Goal: Entertainment & Leisure: Browse casually

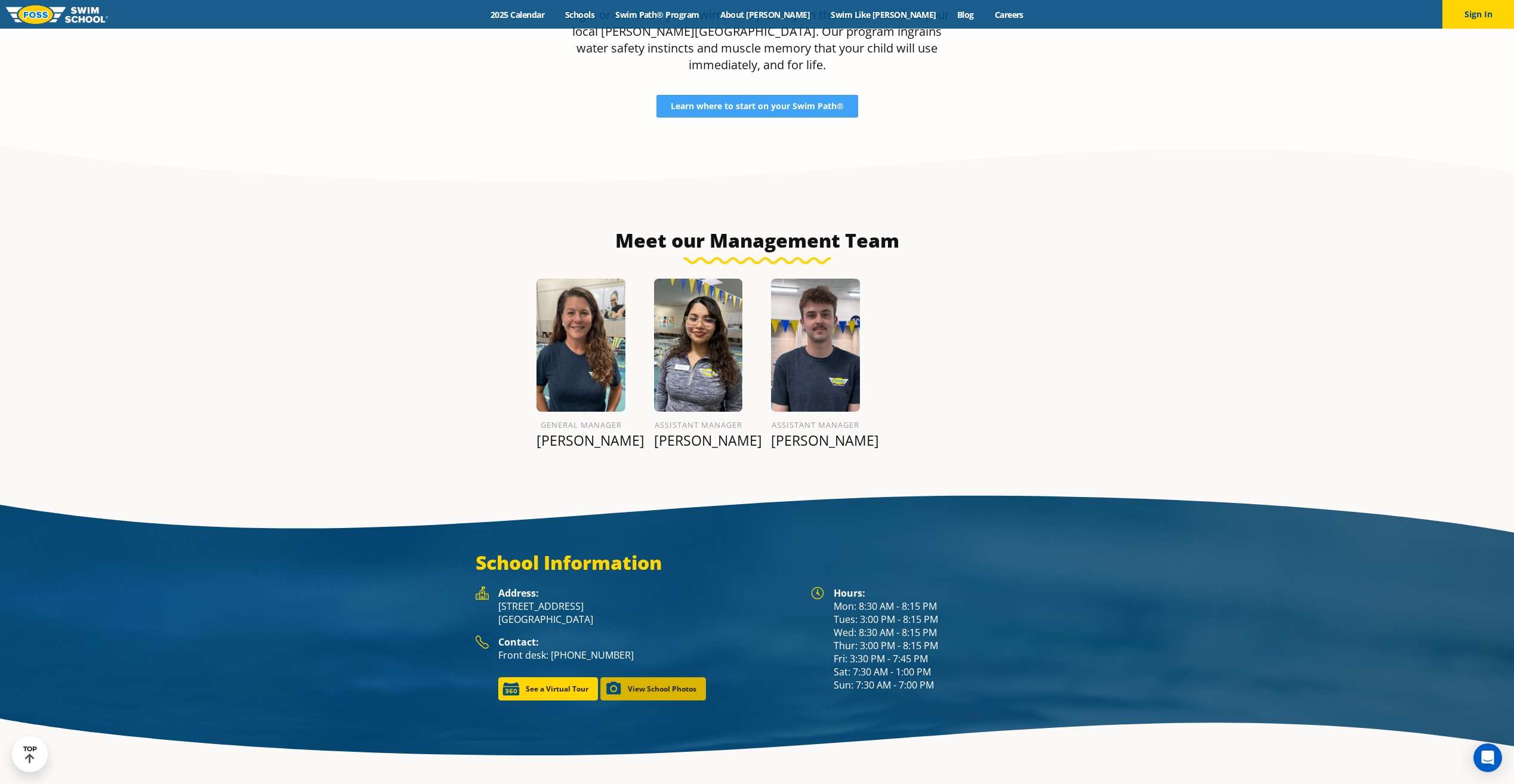
scroll to position [1525, 0]
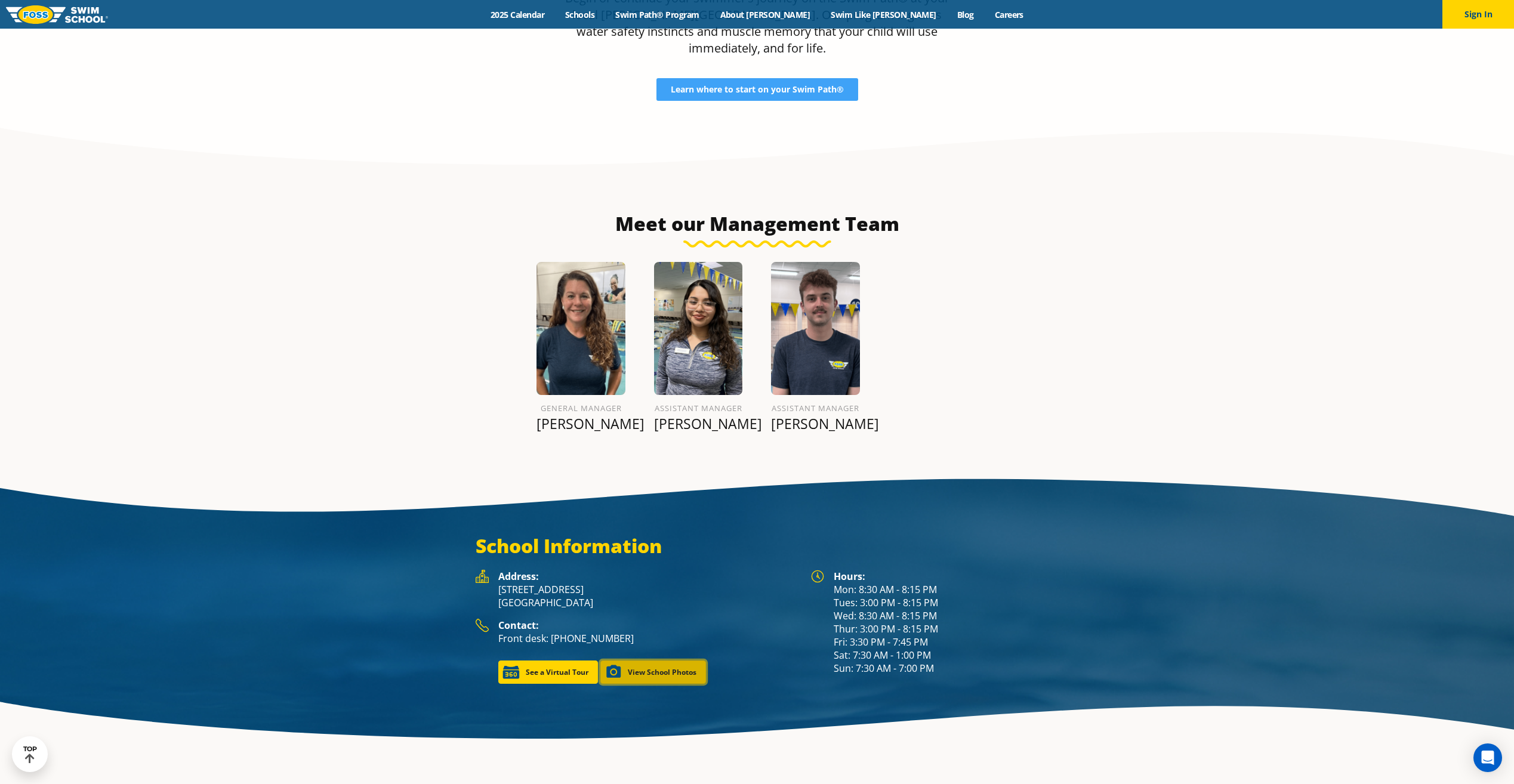
click at [649, 660] on link "View School Photos" at bounding box center [653, 672] width 106 height 24
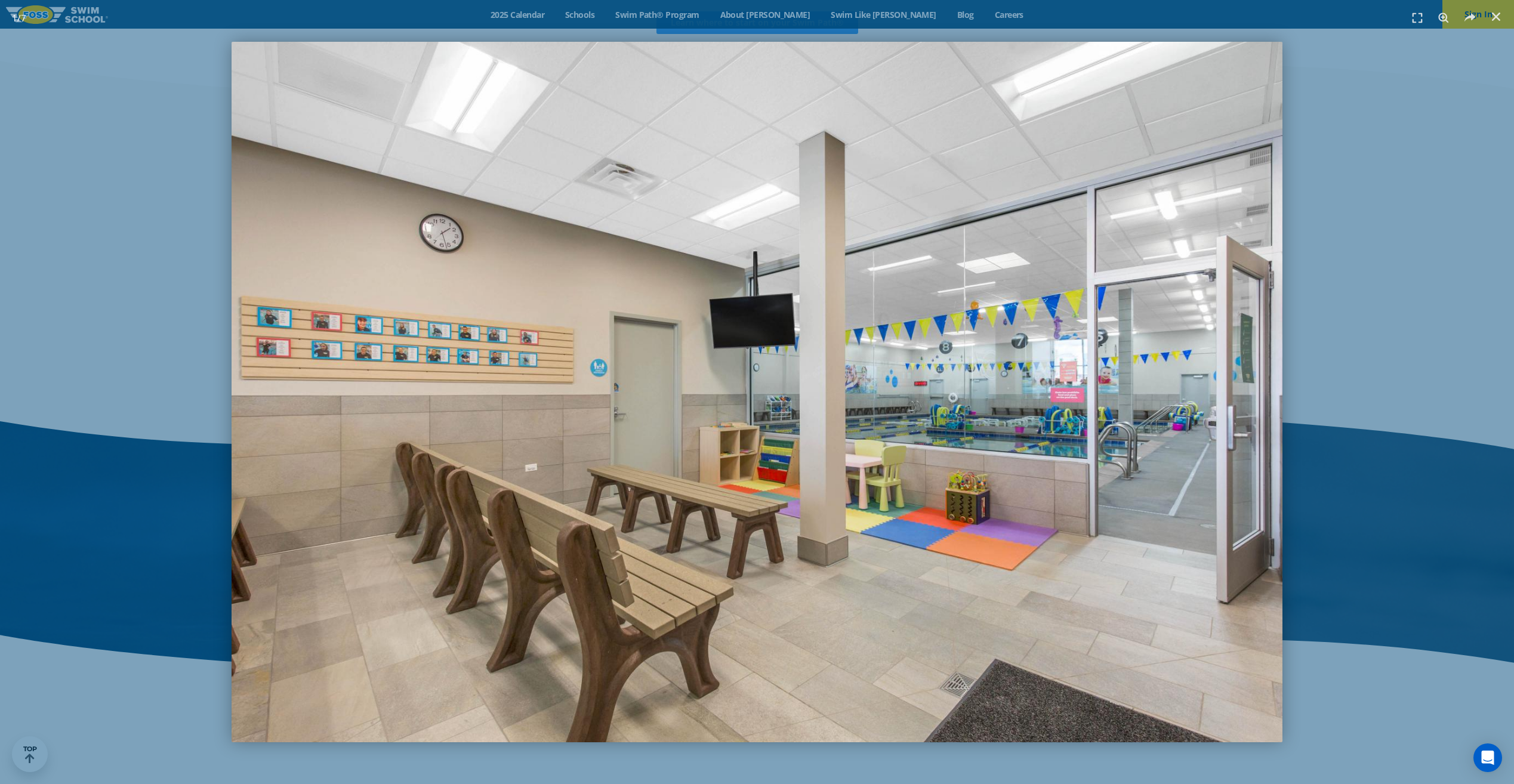
scroll to position [1601, 0]
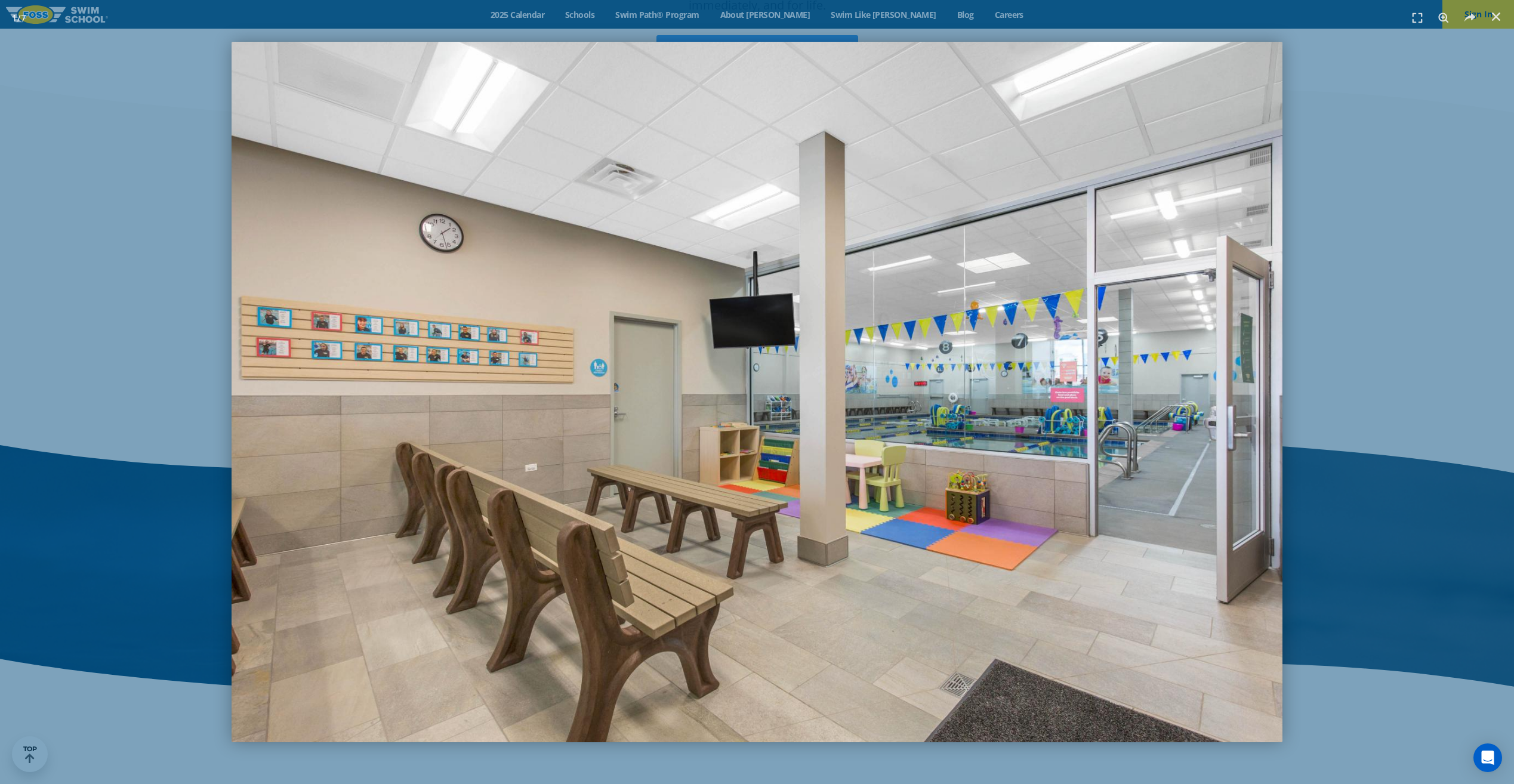
click at [1183, 425] on img "1 / 7" at bounding box center [757, 392] width 1051 height 700
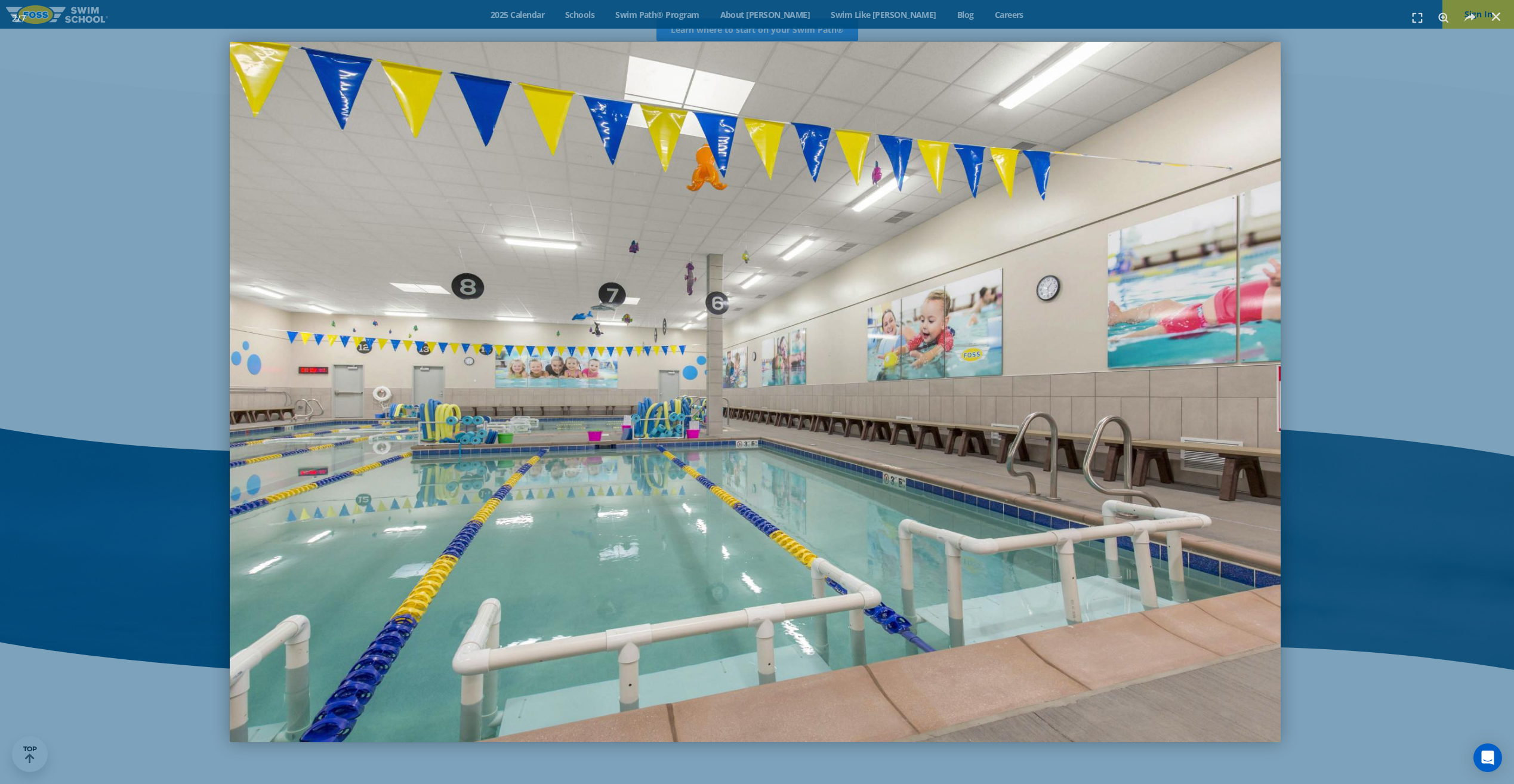
click at [586, 431] on img "2 / 7" at bounding box center [755, 392] width 1051 height 700
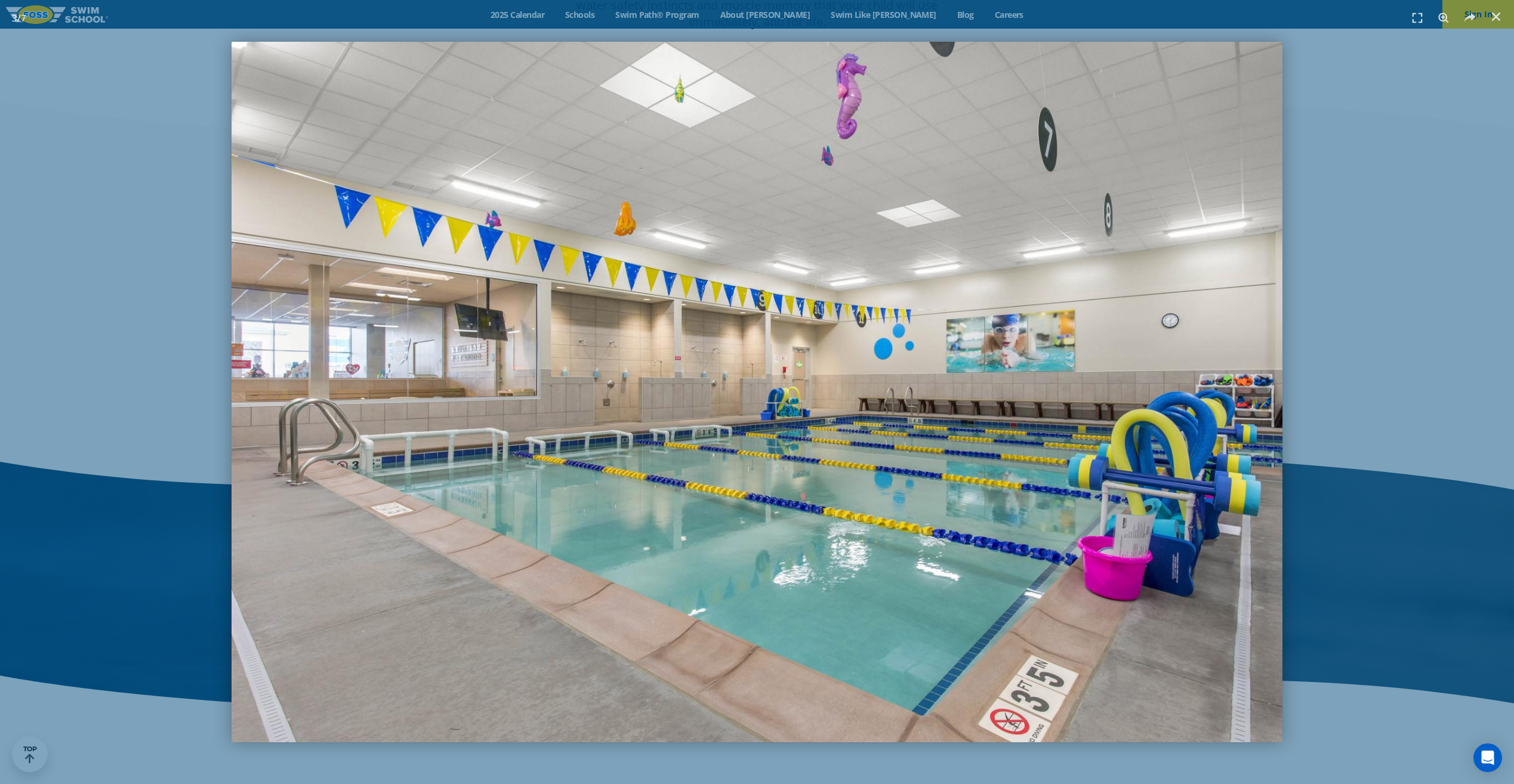
scroll to position [1601, 0]
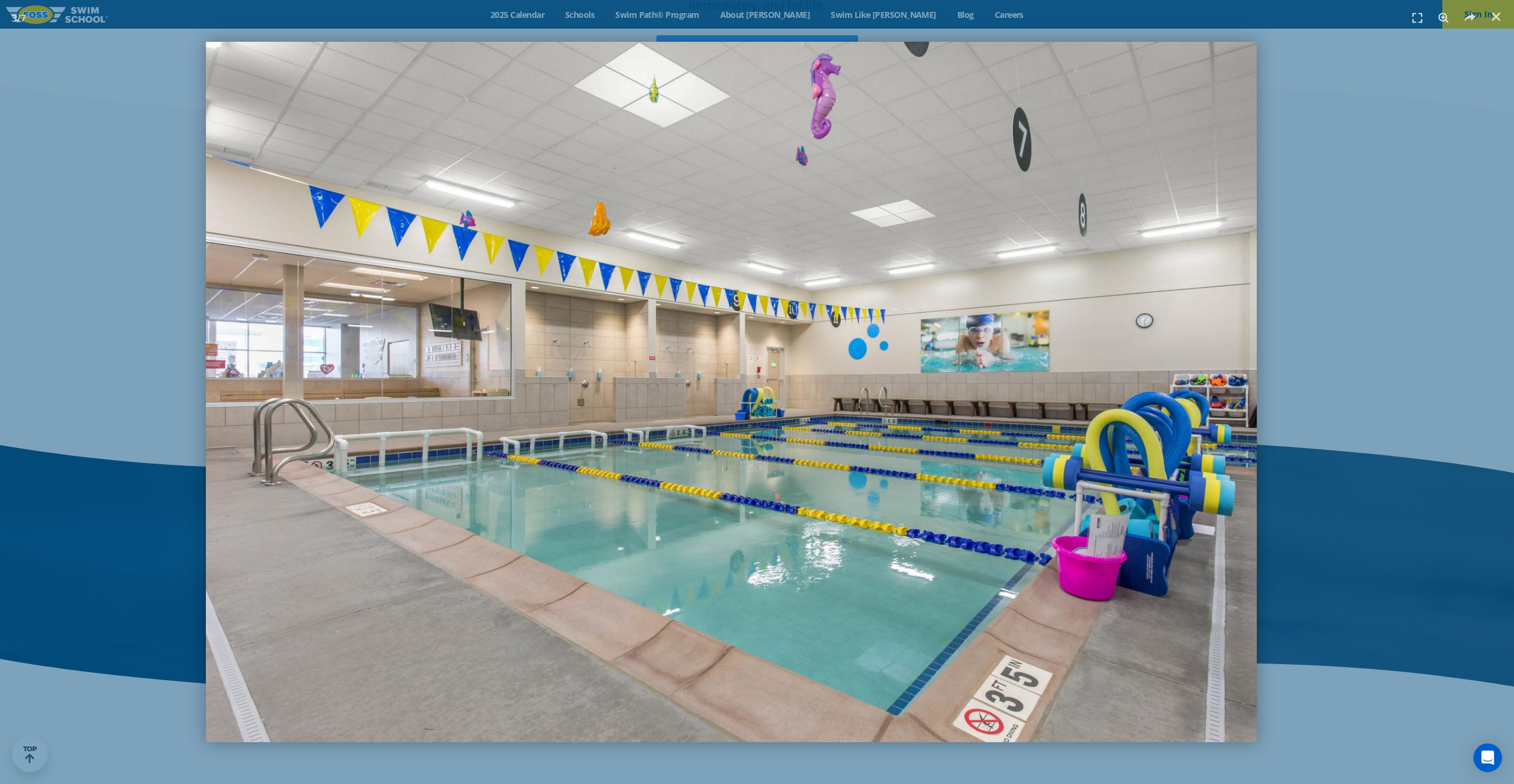
click at [283, 444] on img "3 / 7" at bounding box center [731, 392] width 1051 height 700
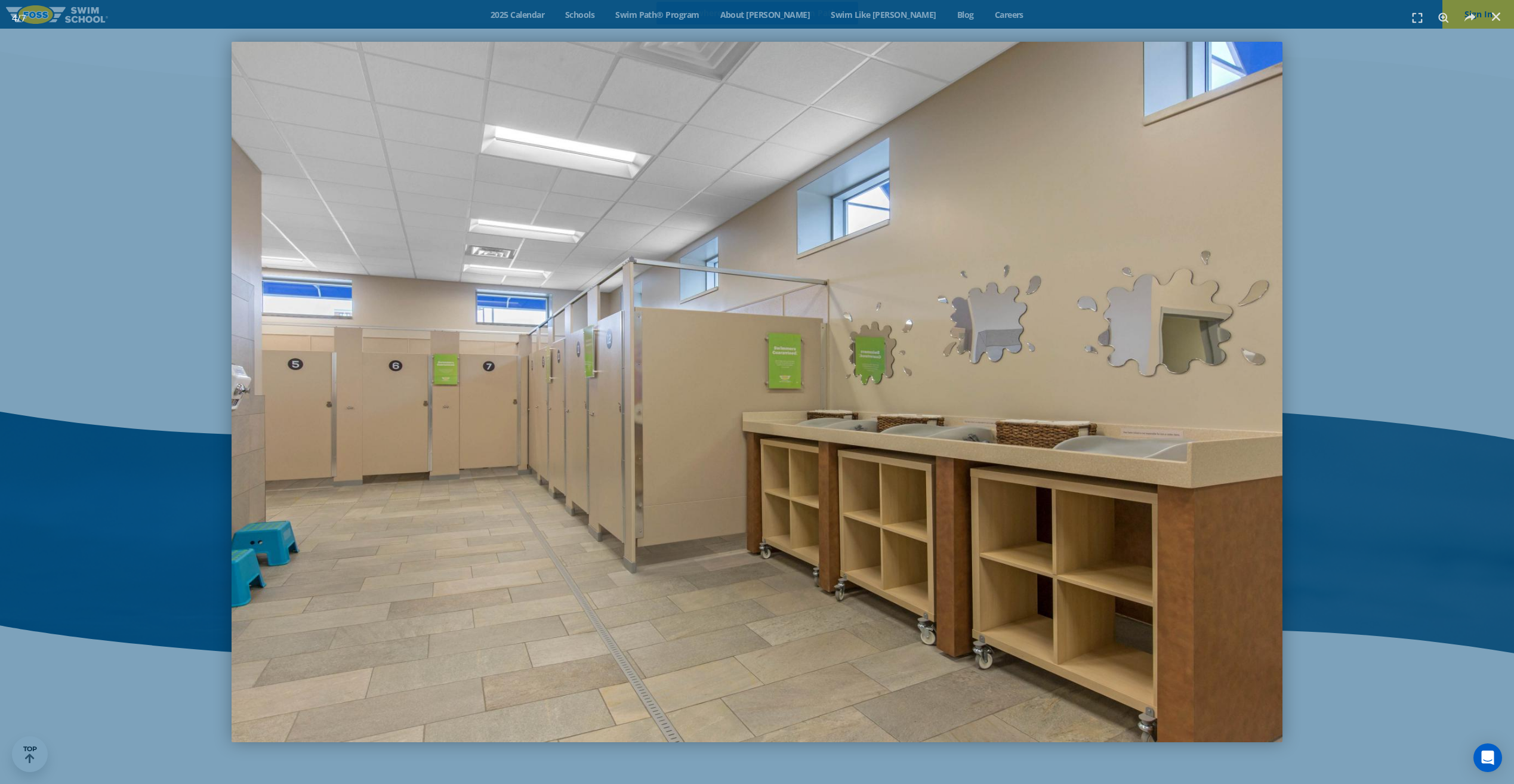
scroll to position [1585, 0]
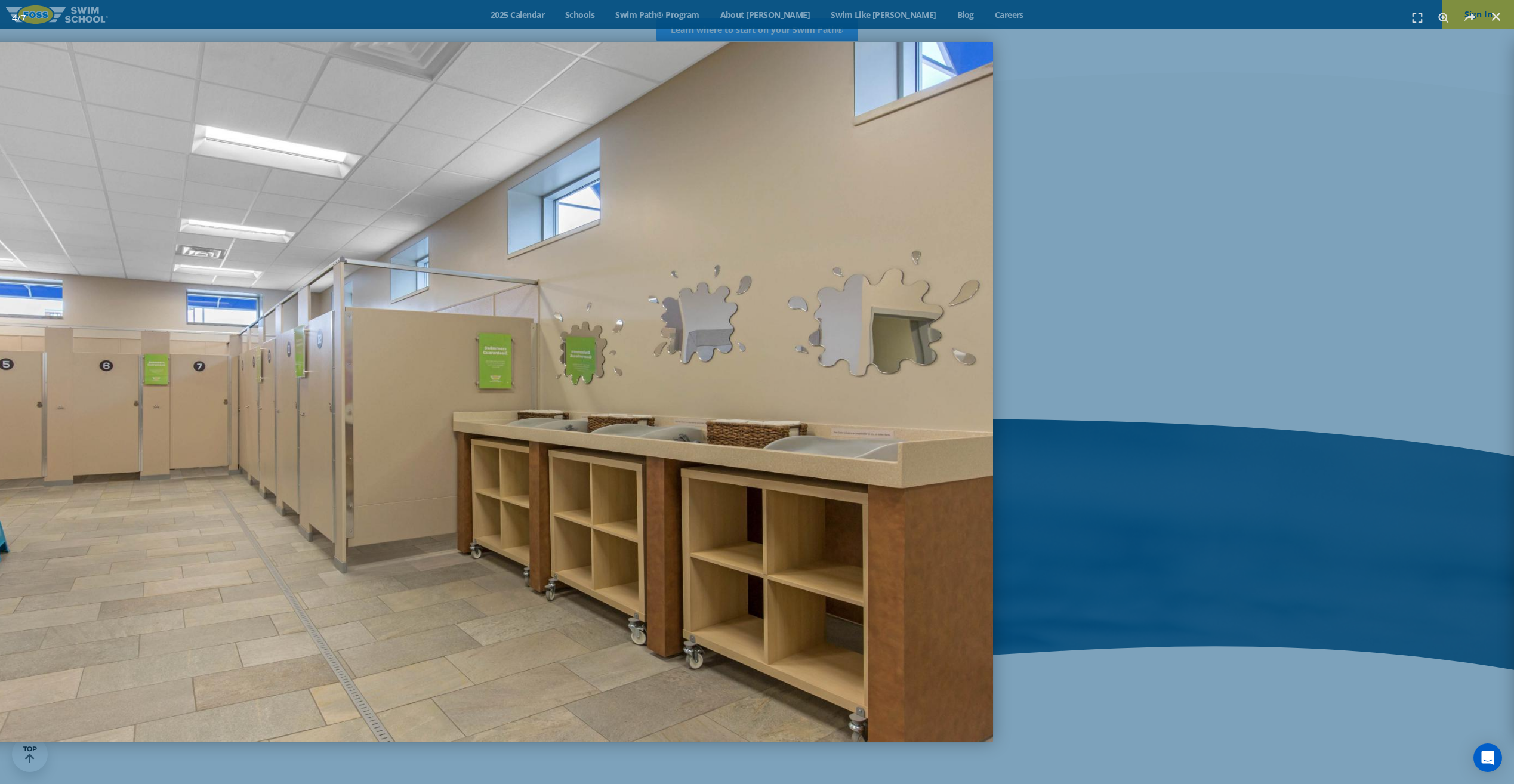
click at [255, 469] on img "4 / 7" at bounding box center [467, 392] width 1051 height 700
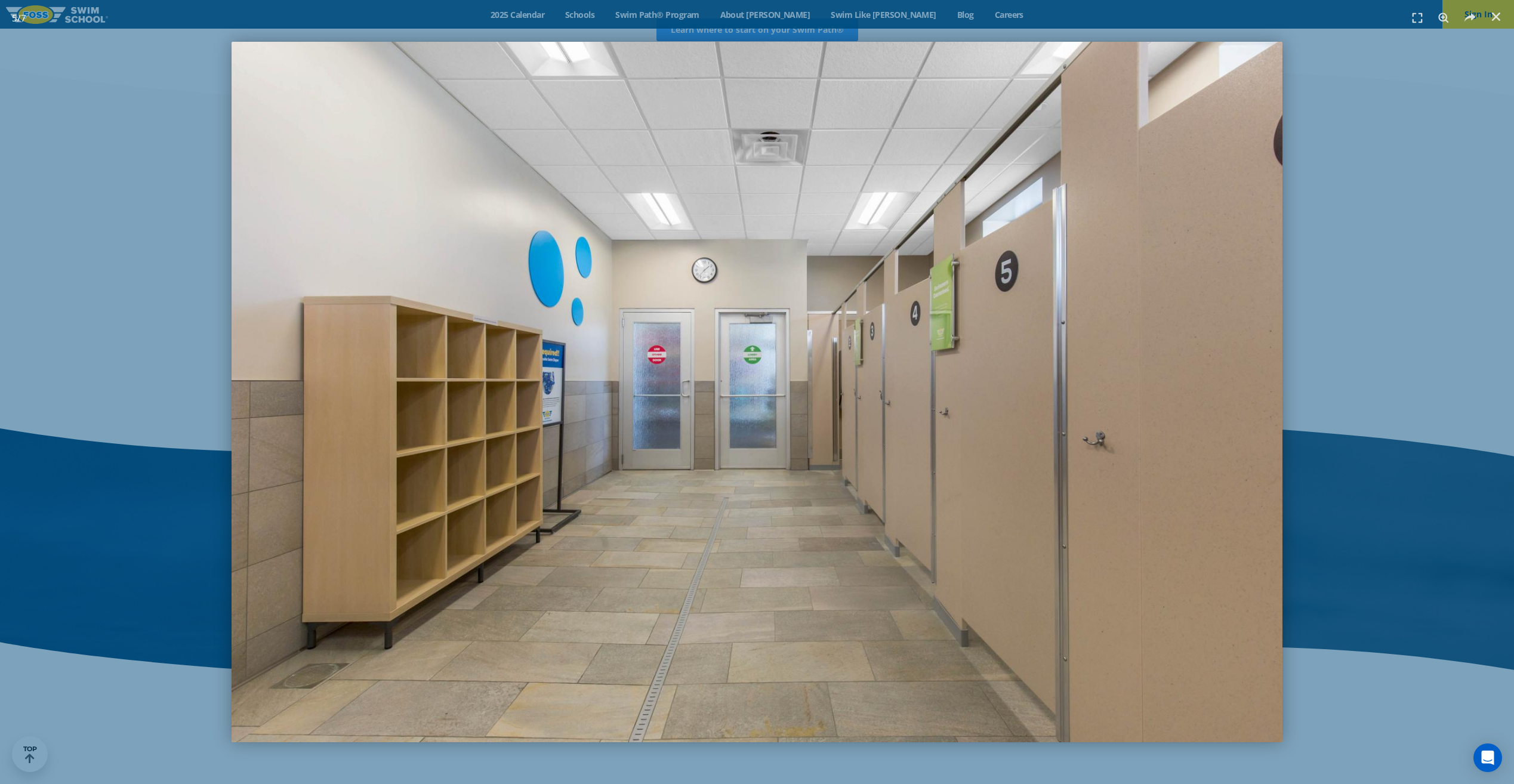
scroll to position [1568, 0]
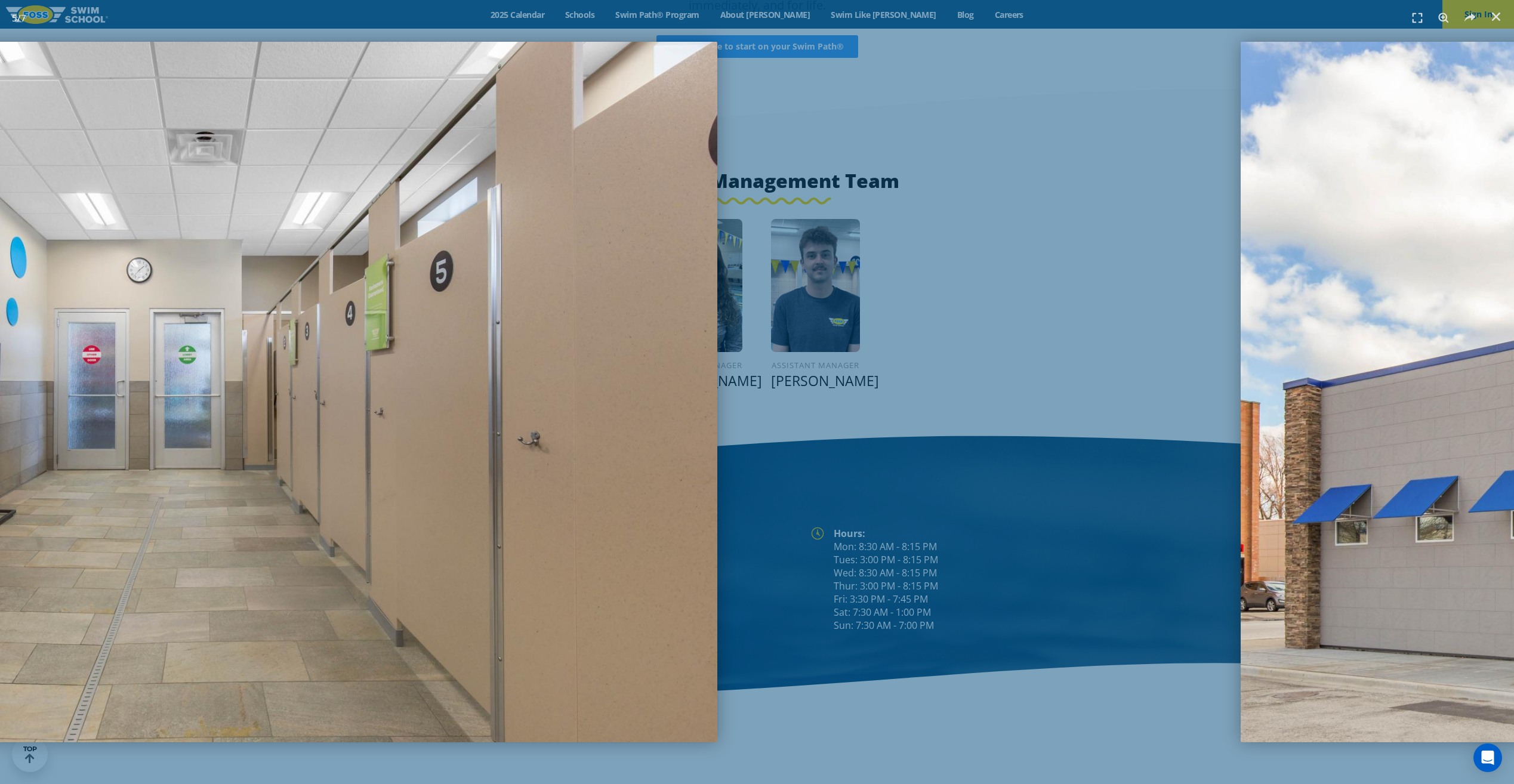
click at [85, 479] on img "5 / 7" at bounding box center [192, 392] width 1051 height 700
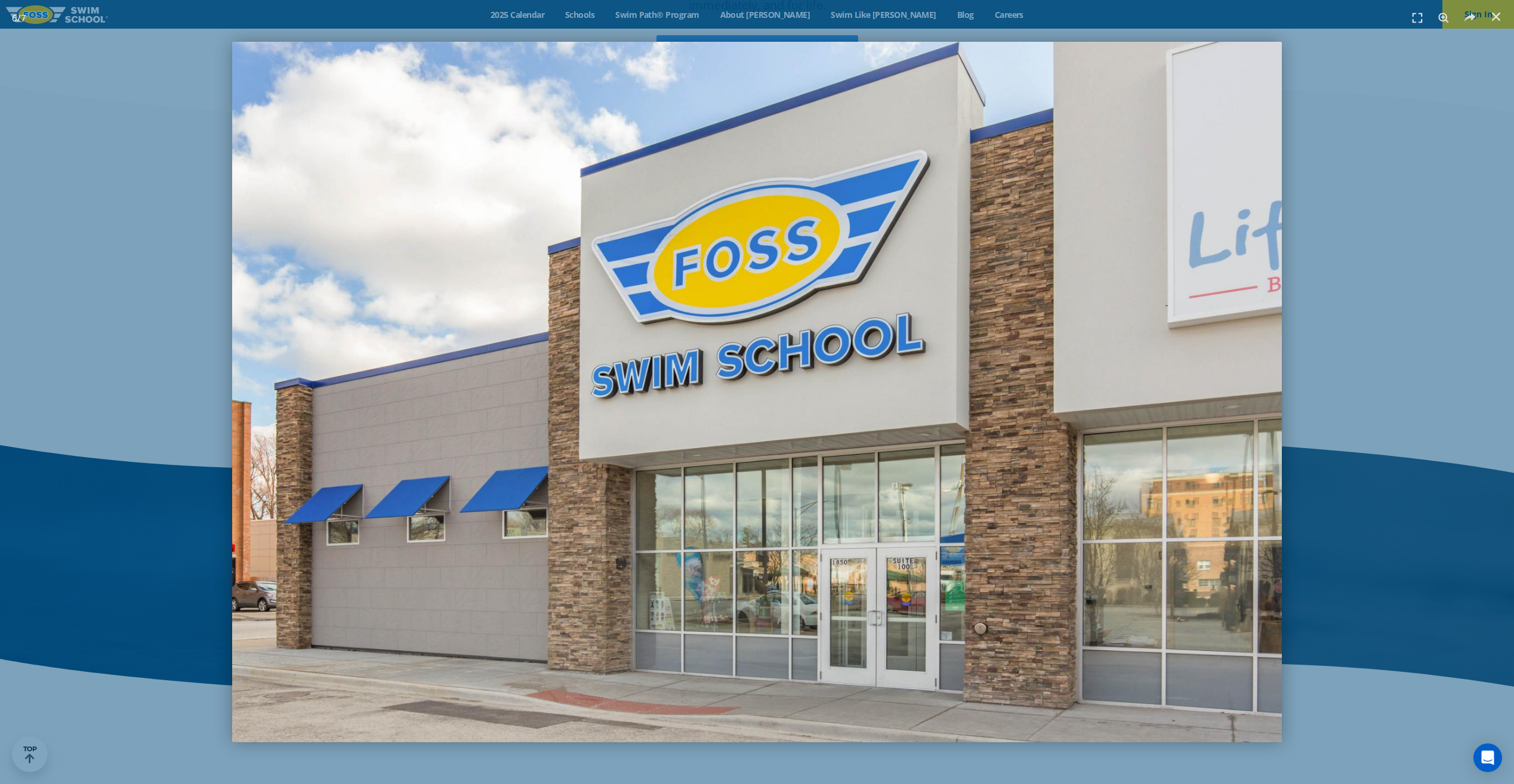
scroll to position [1585, 0]
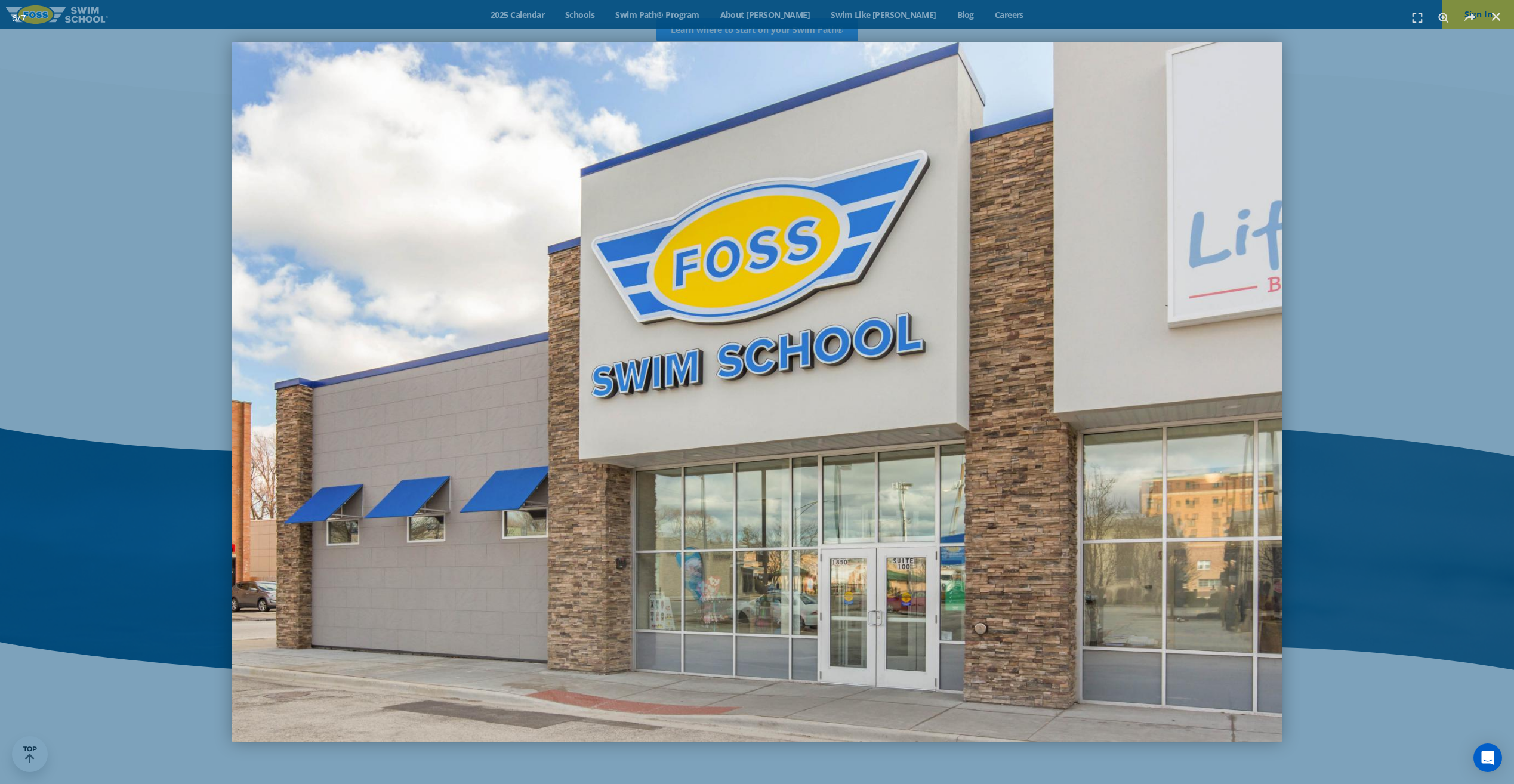
click at [232, 461] on img "6 / 7" at bounding box center [757, 392] width 1050 height 700
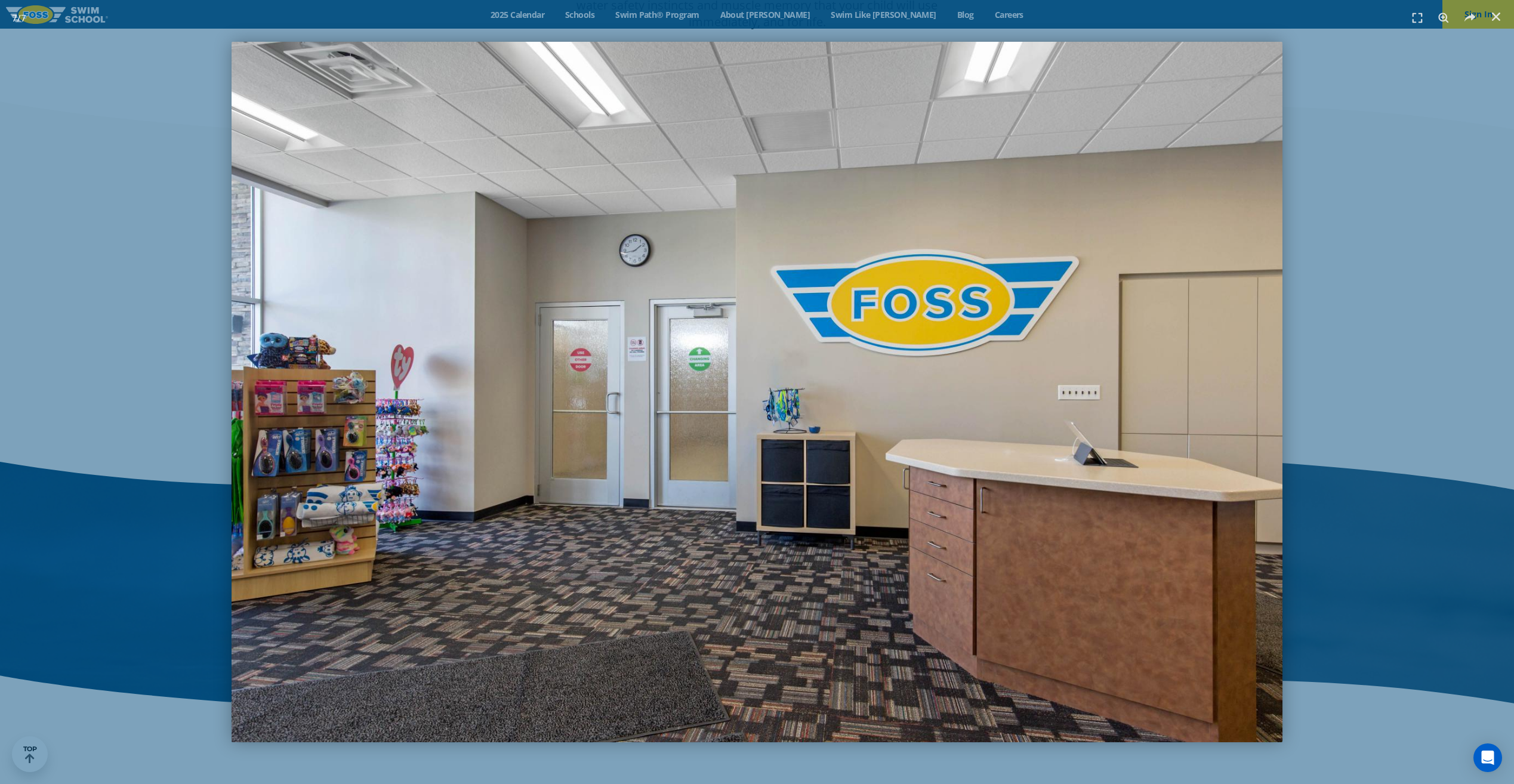
scroll to position [1601, 0]
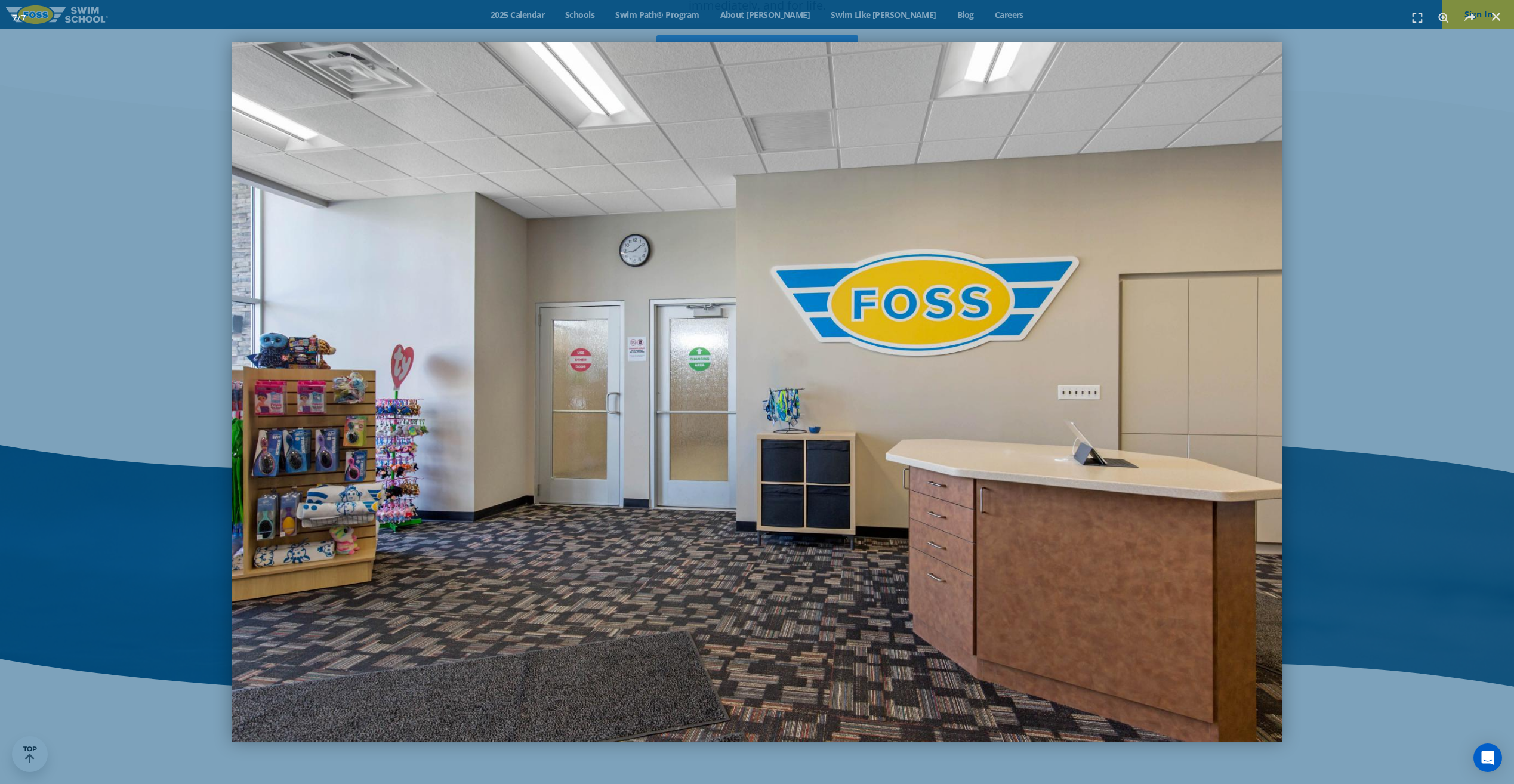
click at [295, 460] on img "7 / 7" at bounding box center [757, 392] width 1051 height 700
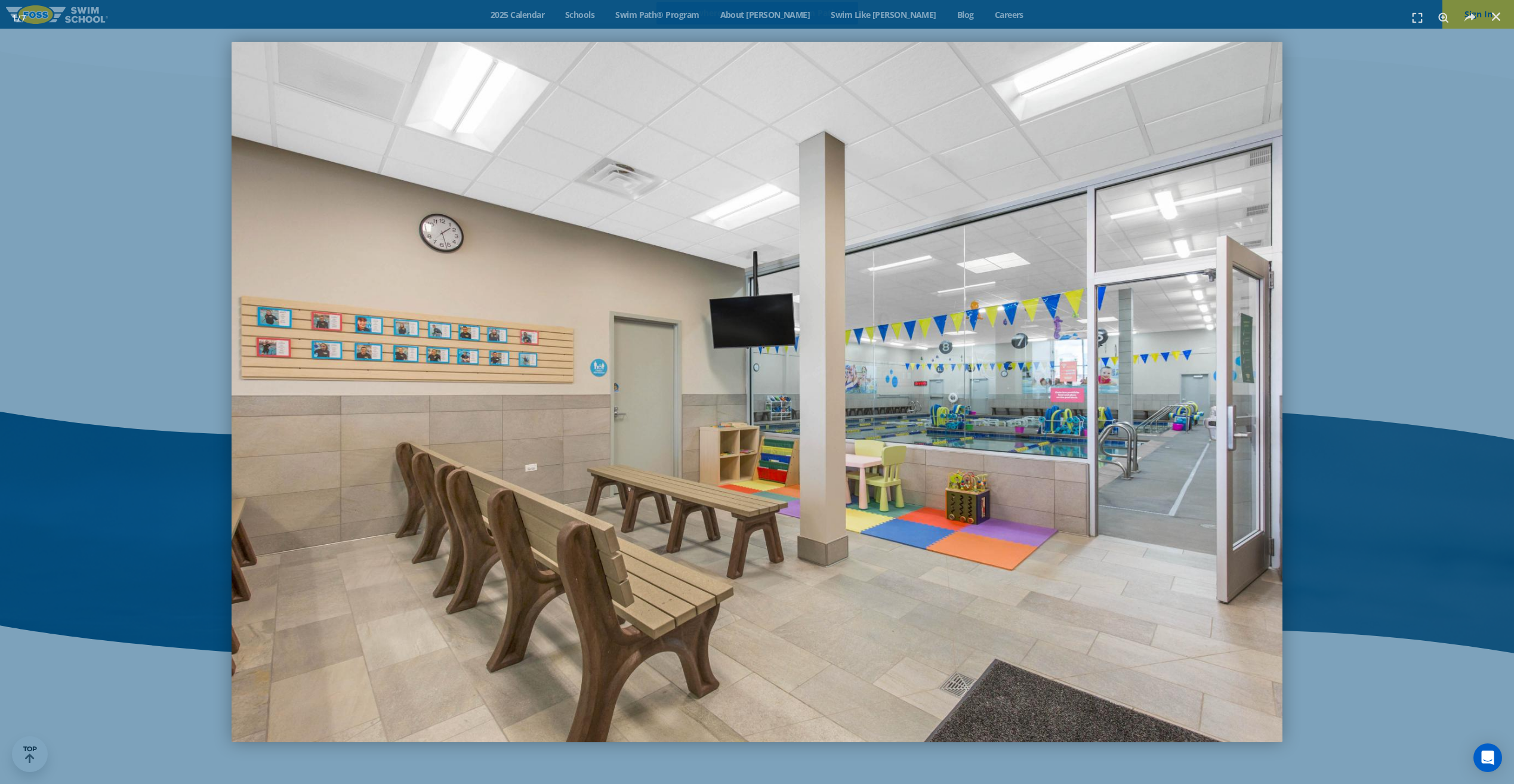
scroll to position [1585, 0]
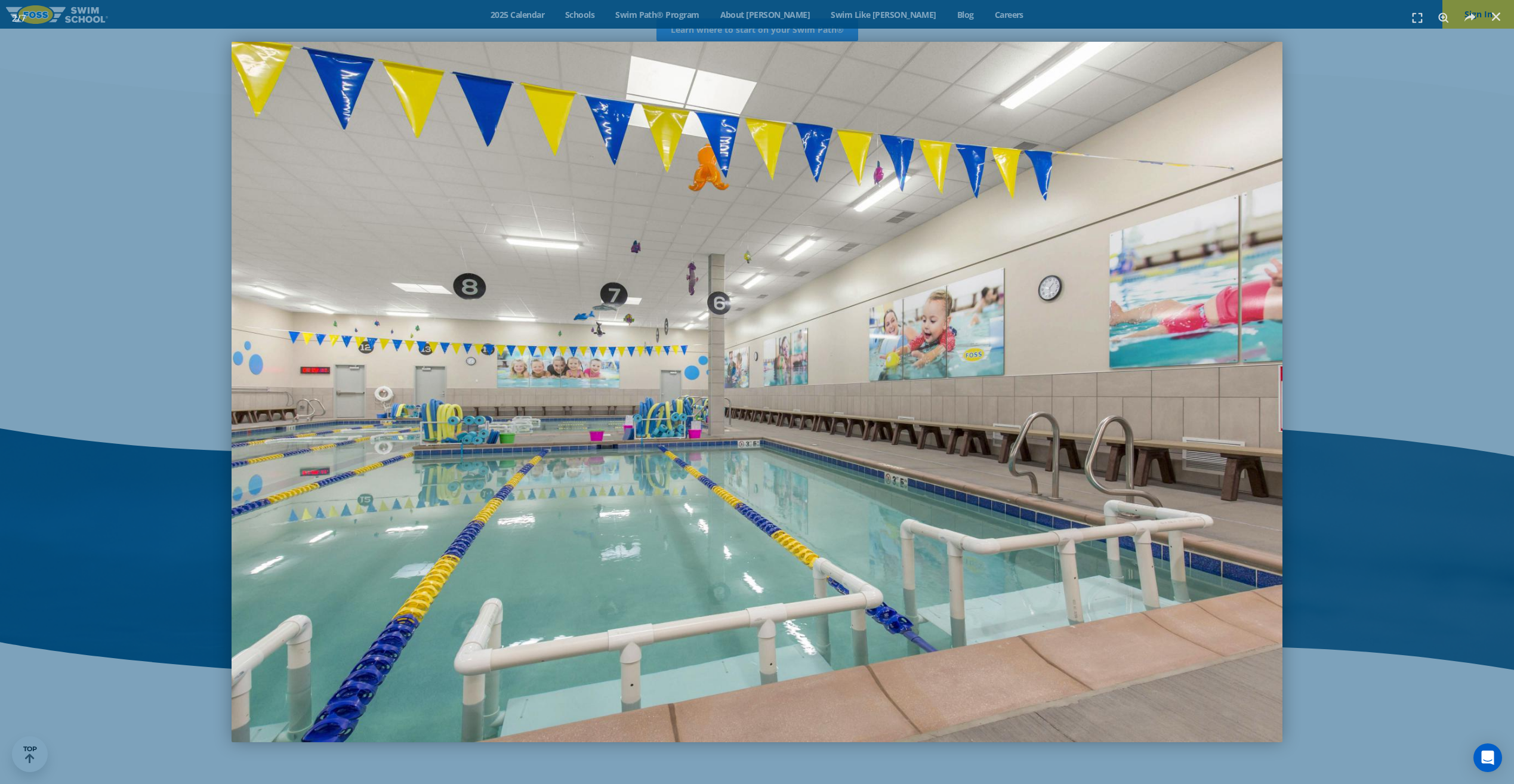
click at [232, 424] on img "2 / 7" at bounding box center [757, 392] width 1051 height 700
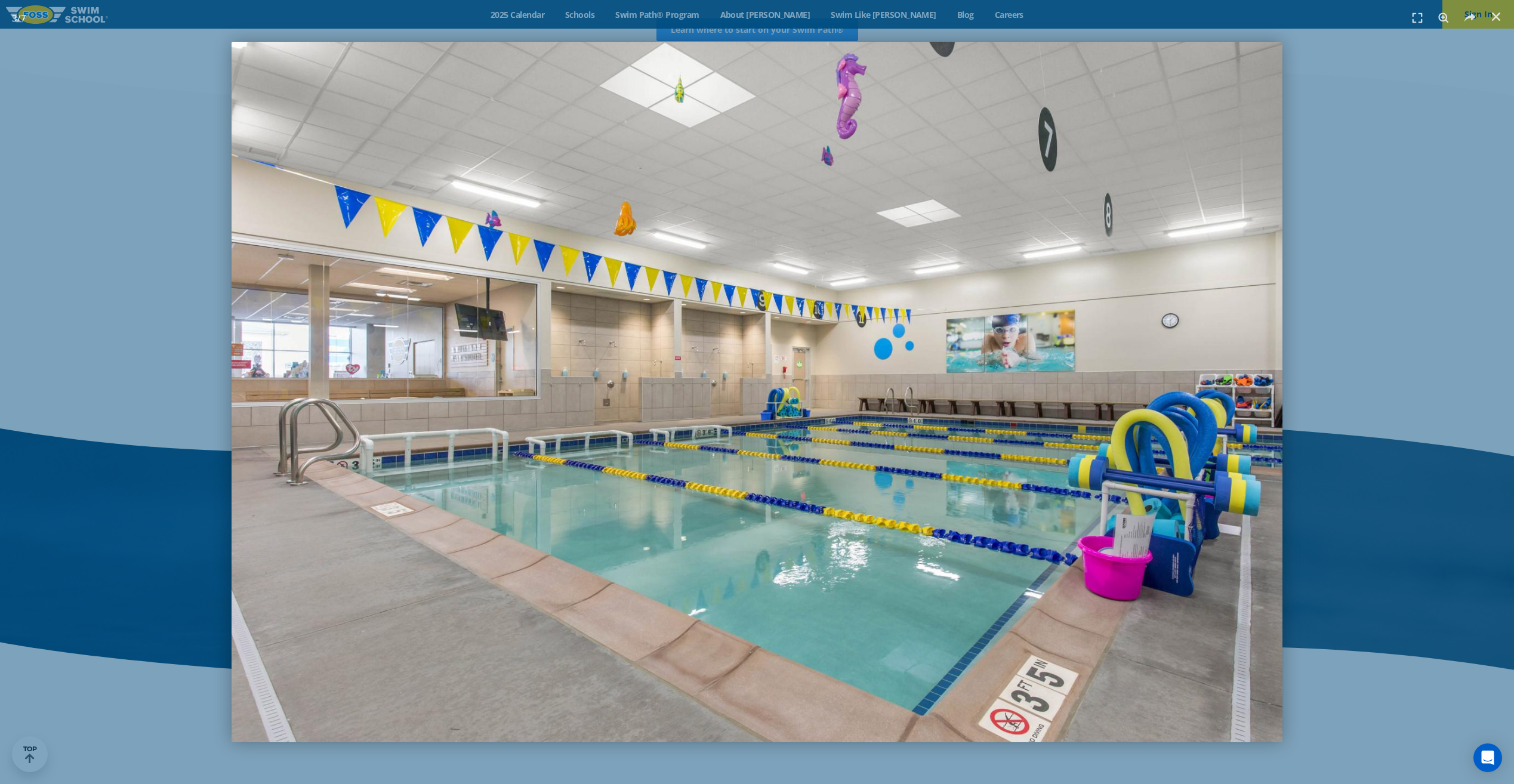
scroll to position [1568, 0]
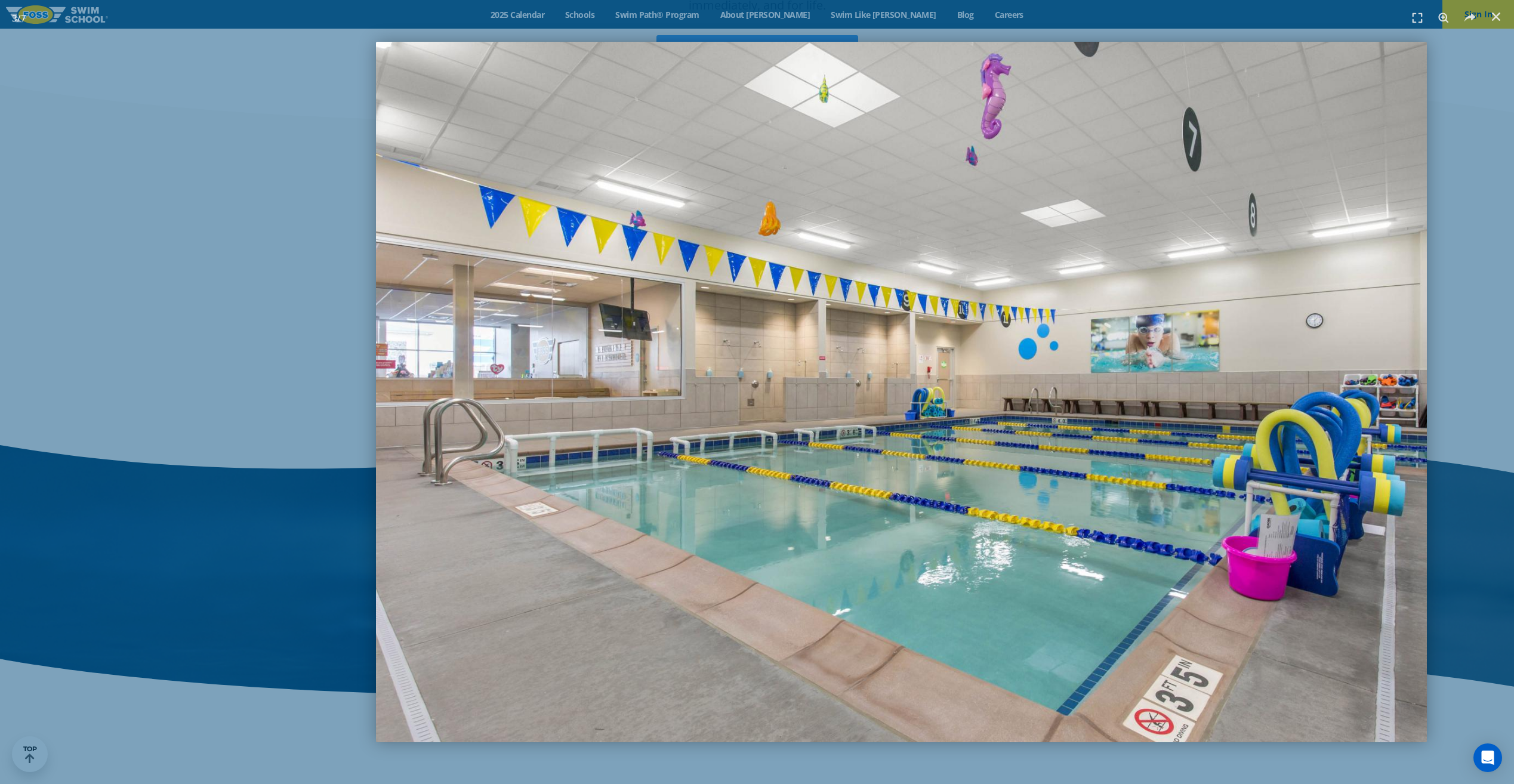
click at [1049, 409] on img "3 / 7" at bounding box center [901, 392] width 1051 height 700
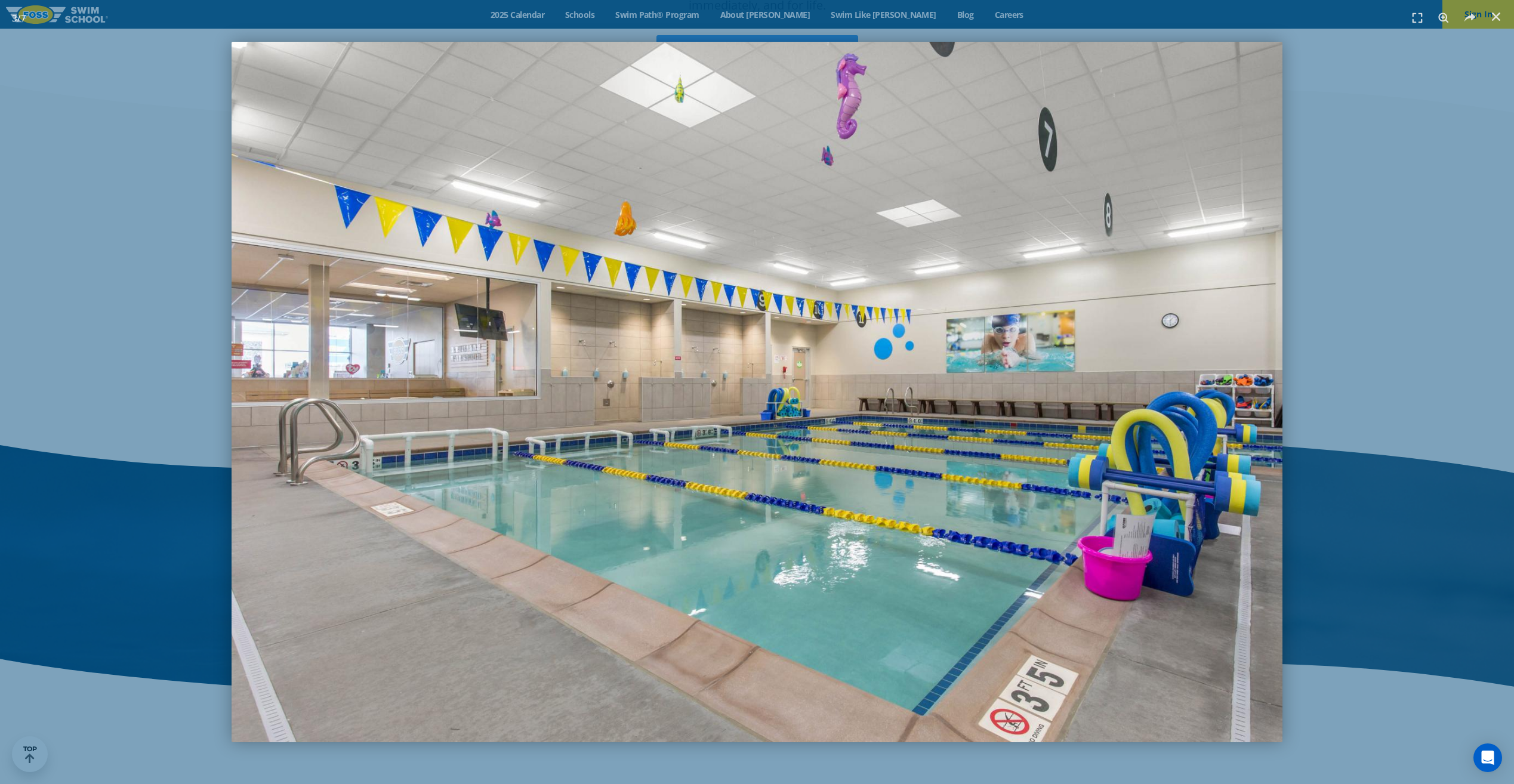
click at [232, 334] on img "3 / 7" at bounding box center [757, 392] width 1051 height 700
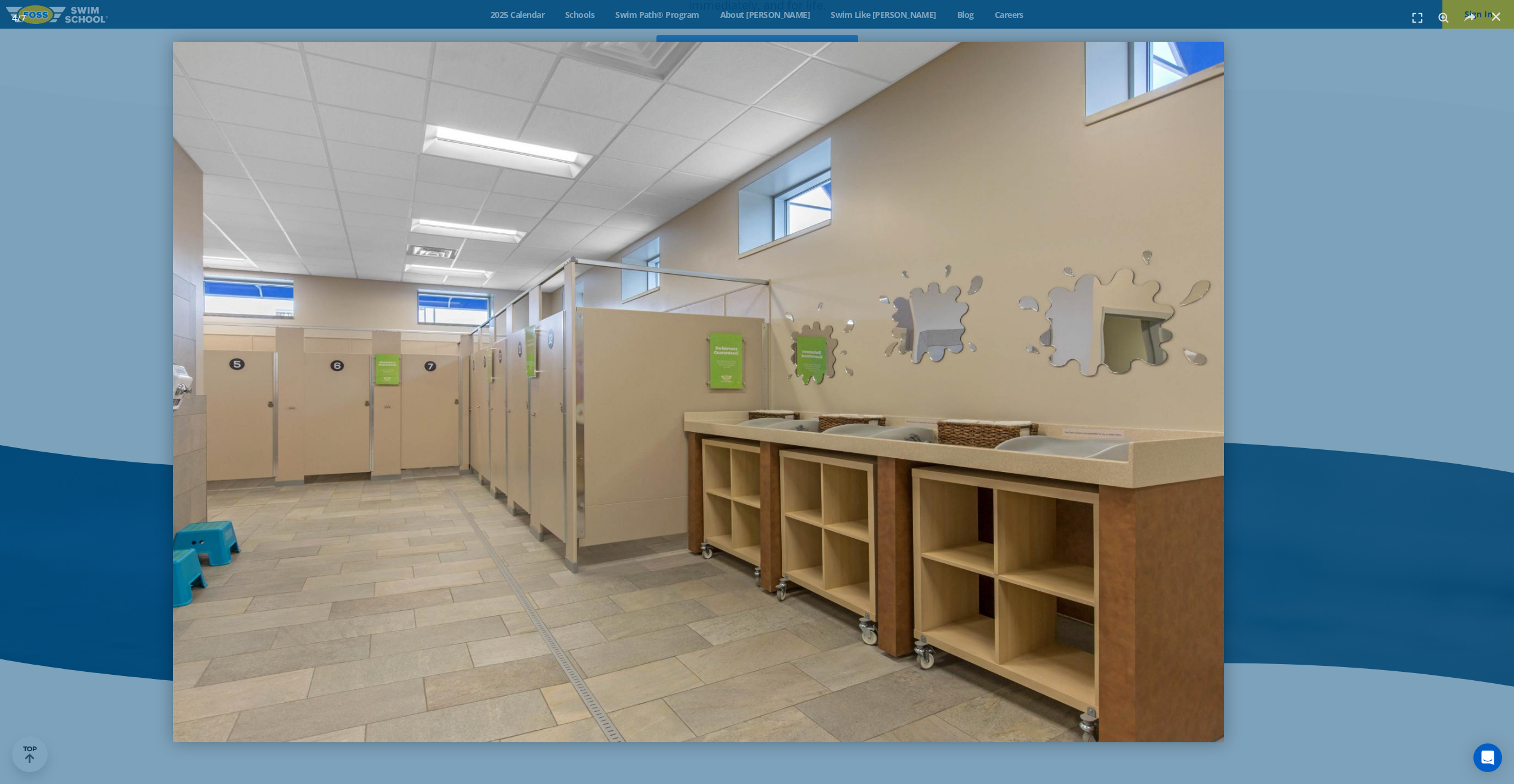
click at [173, 327] on img "4 / 7" at bounding box center [698, 392] width 1051 height 700
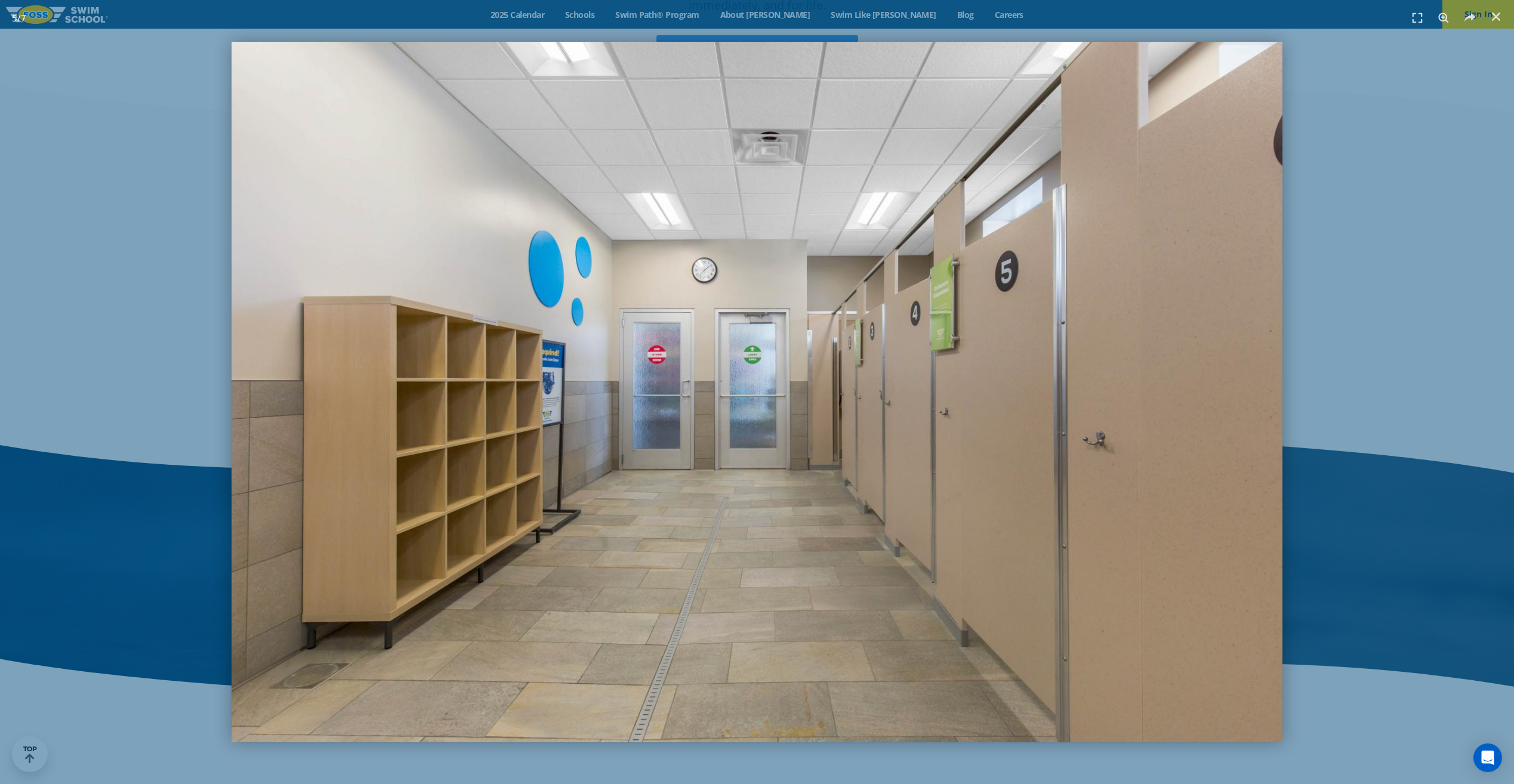
scroll to position [1585, 0]
